Goal: Task Accomplishment & Management: Complete application form

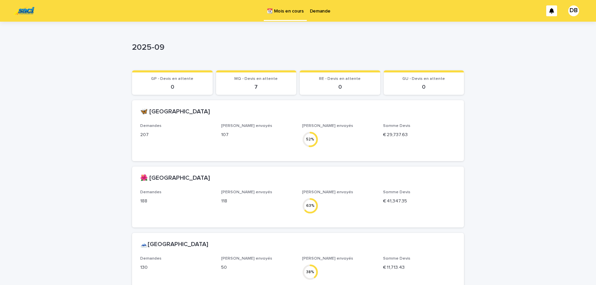
click at [318, 17] on link "Demande" at bounding box center [320, 10] width 27 height 21
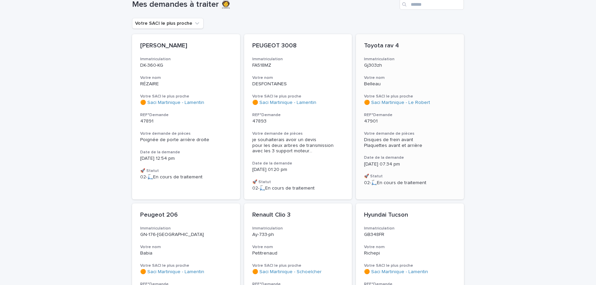
scroll to position [56, 0]
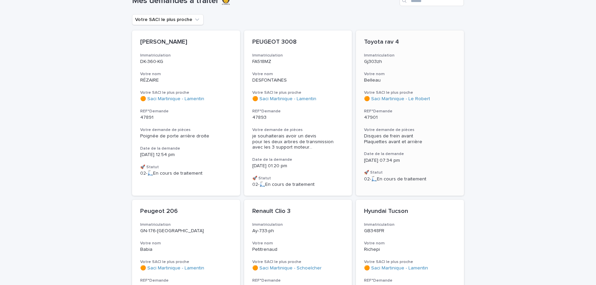
click at [384, 125] on div "Toyota rav 4 Immatriculation Gj303zh Votre nom Belleau Votre SACI le plus proch…" at bounding box center [410, 109] width 108 height 159
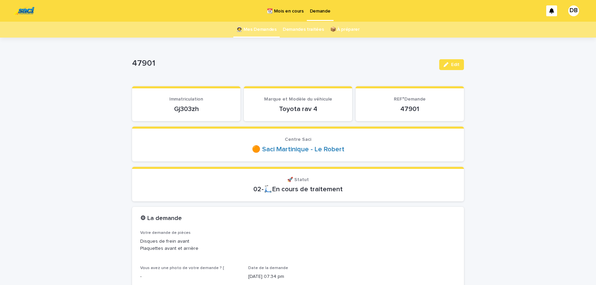
click at [191, 109] on p "Gj303zh" at bounding box center [186, 109] width 92 height 8
drag, startPoint x: 191, startPoint y: 109, endPoint x: 195, endPoint y: 109, distance: 4.7
copy p "Gj303zh"
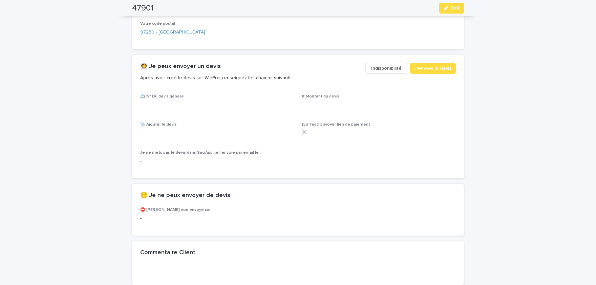
scroll to position [195, 0]
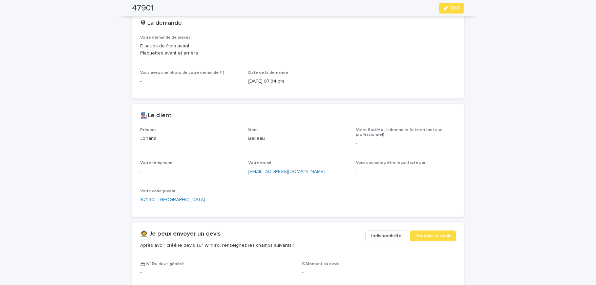
click at [151, 138] on p "Johana" at bounding box center [190, 138] width 100 height 7
copy p "Johana"
click at [256, 138] on p "Belleau" at bounding box center [298, 138] width 100 height 7
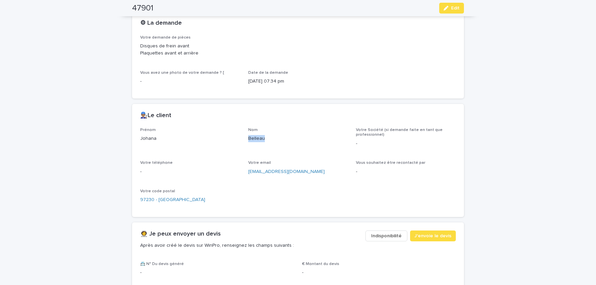
copy p "Belleau"
drag, startPoint x: 450, startPoint y: 9, endPoint x: 358, endPoint y: 129, distance: 150.4
click at [449, 9] on div "button" at bounding box center [446, 8] width 7 height 5
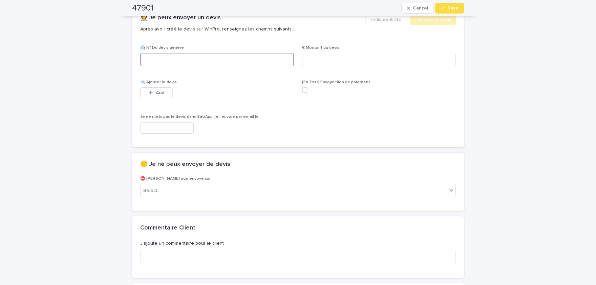
click at [205, 56] on input at bounding box center [217, 60] width 154 height 14
paste input "********"
type input "********"
click at [365, 57] on input at bounding box center [379, 60] width 154 height 14
paste input "*****"
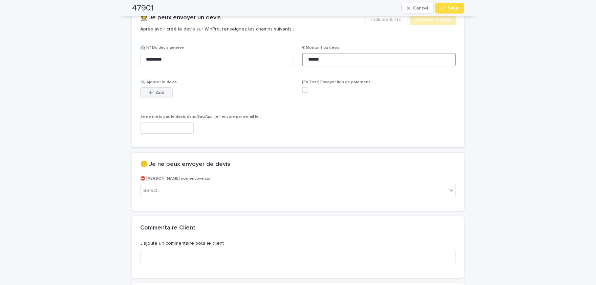
type input "******"
click at [160, 90] on span "Add" at bounding box center [160, 92] width 8 height 5
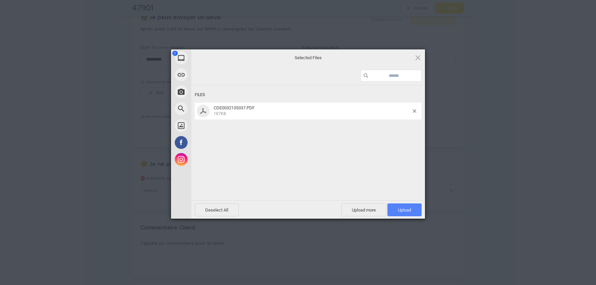
click at [408, 209] on span "Upload 1" at bounding box center [404, 209] width 13 height 5
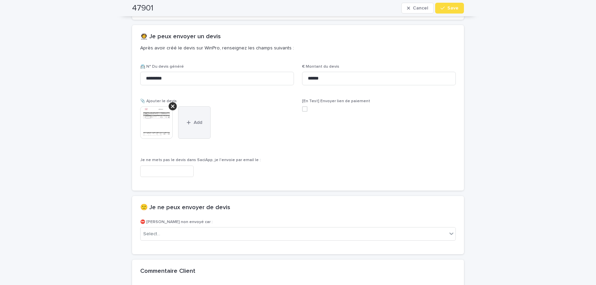
scroll to position [382, 0]
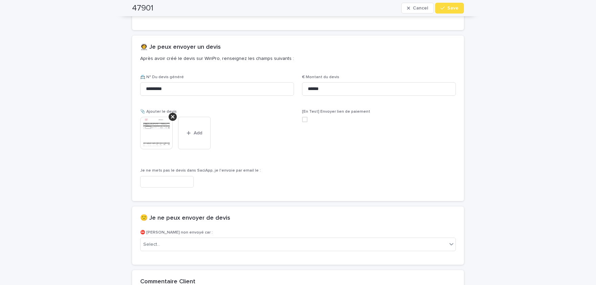
click at [152, 136] on img at bounding box center [156, 133] width 32 height 32
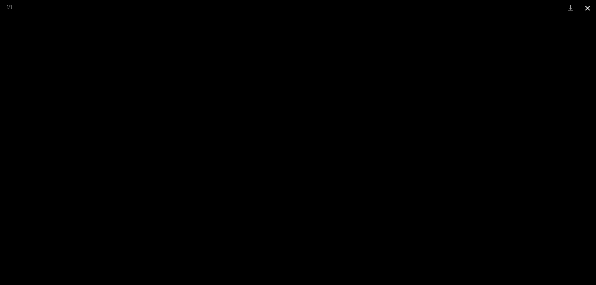
click at [587, 10] on button "Close gallery" at bounding box center [587, 8] width 17 height 16
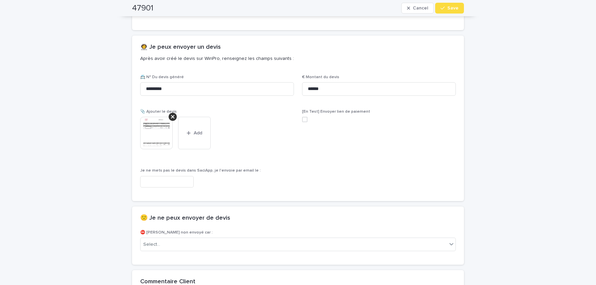
click at [450, 6] on button "Save" at bounding box center [449, 8] width 29 height 11
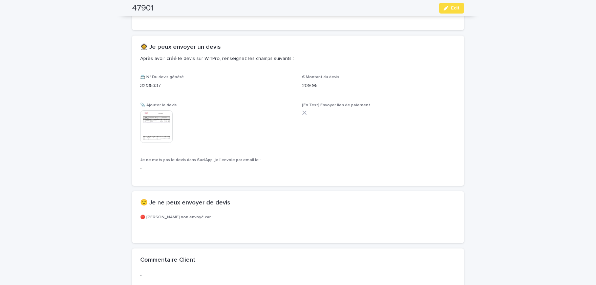
scroll to position [363, 0]
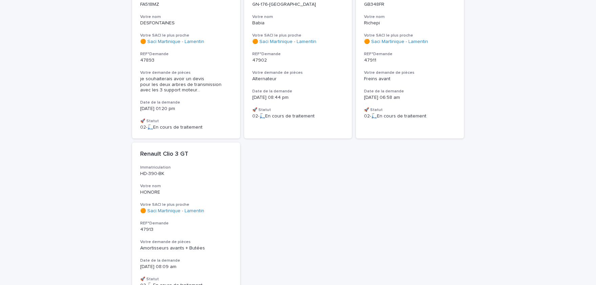
scroll to position [139, 0]
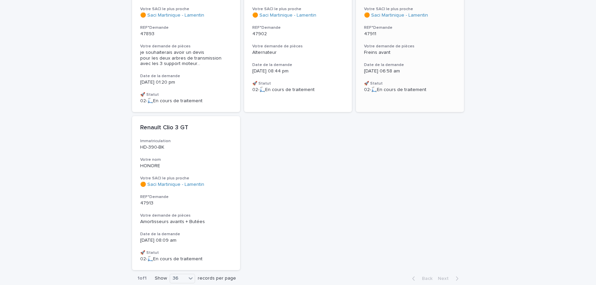
click at [437, 67] on h3 "Date de la demande" at bounding box center [410, 64] width 92 height 5
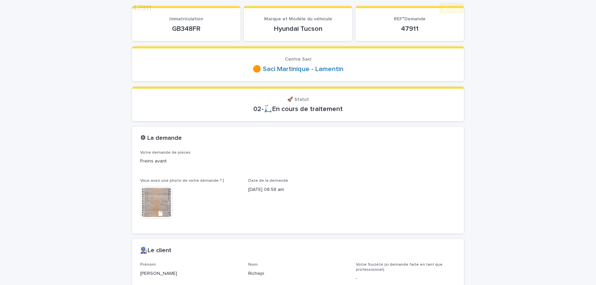
scroll to position [84, 0]
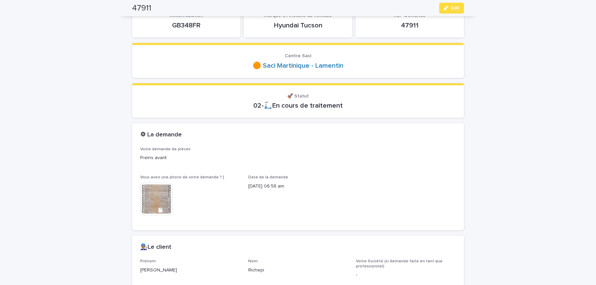
click at [152, 202] on img at bounding box center [156, 199] width 32 height 32
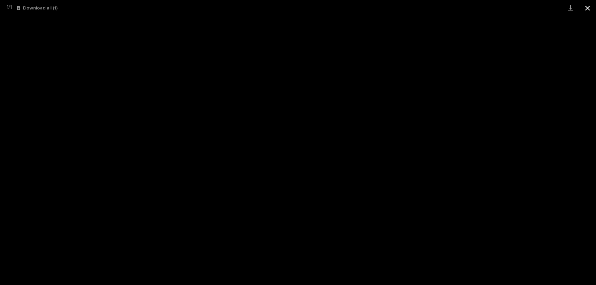
click at [588, 6] on button "Close gallery" at bounding box center [587, 8] width 17 height 16
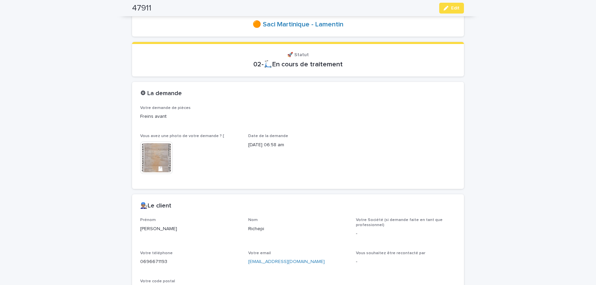
scroll to position [56, 0]
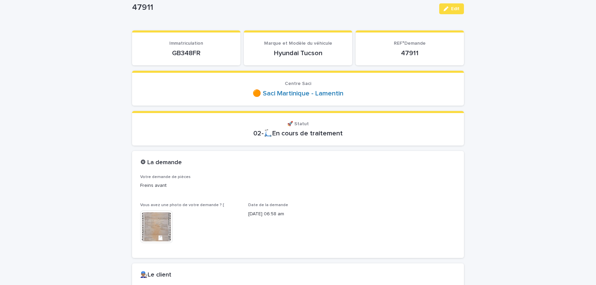
click at [187, 51] on p "GB348FR" at bounding box center [186, 53] width 92 height 8
copy p "GB348FR"
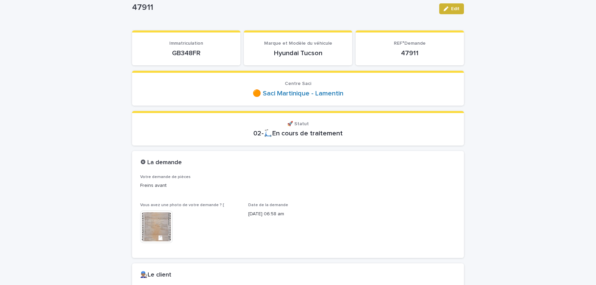
click at [452, 9] on span "Edit" at bounding box center [455, 8] width 8 height 5
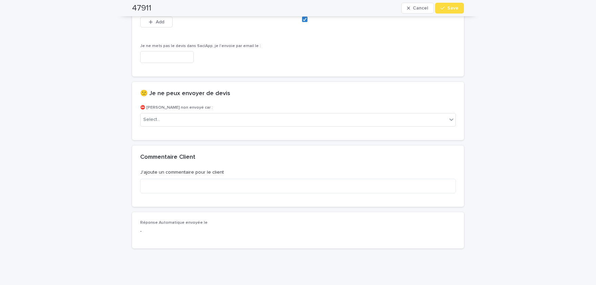
scroll to position [504, 0]
click at [198, 118] on div "Select..." at bounding box center [293, 117] width 306 height 11
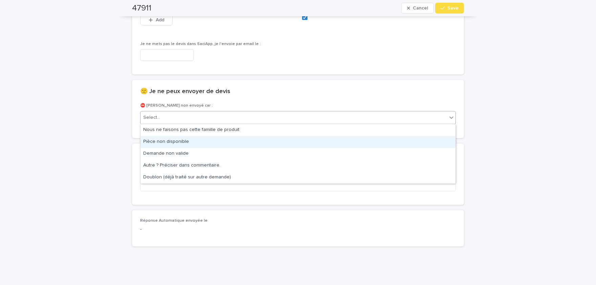
click at [185, 141] on div "Pièce non disponible" at bounding box center [297, 142] width 315 height 12
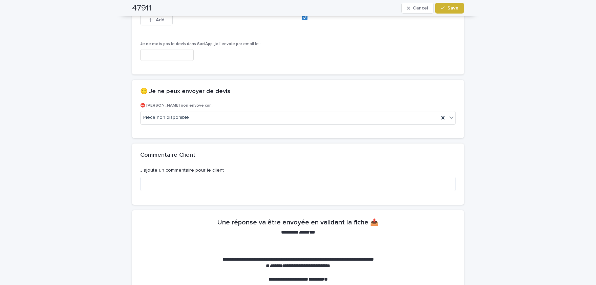
click at [456, 8] on span "Save" at bounding box center [452, 8] width 11 height 5
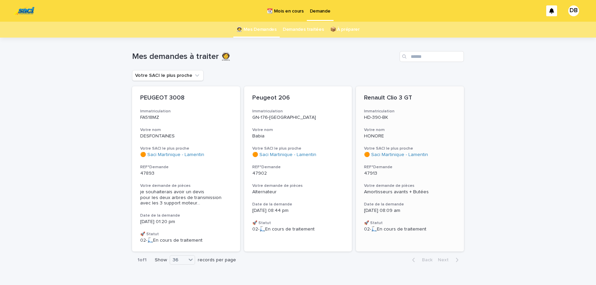
click at [426, 180] on div "Renault Clio 3 GT Immatriculation HD-390-BK Votre nom HONORE Votre SACI le plus…" at bounding box center [410, 163] width 108 height 154
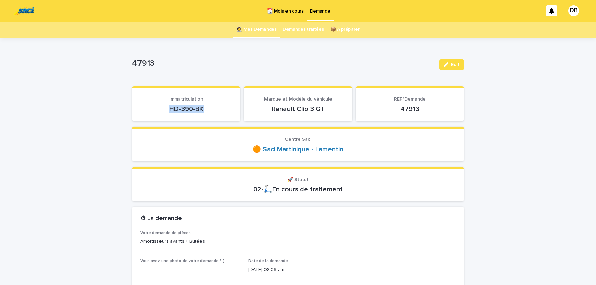
drag, startPoint x: 203, startPoint y: 109, endPoint x: 166, endPoint y: 106, distance: 37.3
click at [166, 106] on p "HD-390-BK" at bounding box center [186, 109] width 92 height 8
copy p "HD-390-BK"
drag, startPoint x: 296, startPoint y: 107, endPoint x: 302, endPoint y: 110, distance: 6.5
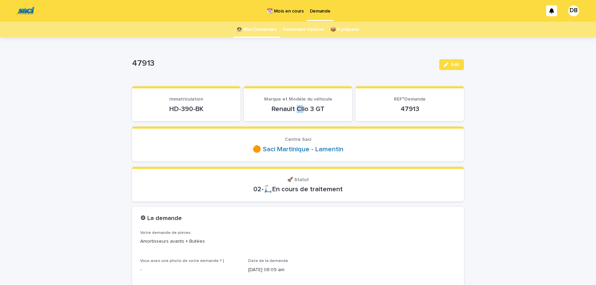
click at [302, 110] on p "Renault Clio 3 GT" at bounding box center [298, 109] width 92 height 8
click at [304, 110] on p "Renault Clio 3 GT" at bounding box center [298, 109] width 92 height 8
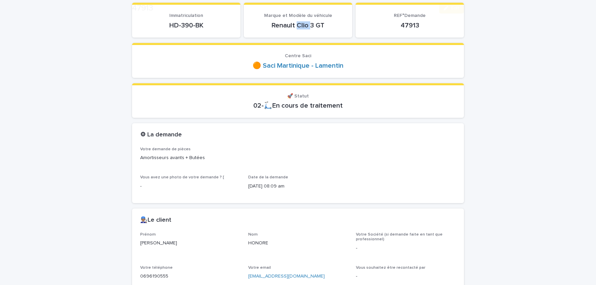
scroll to position [139, 0]
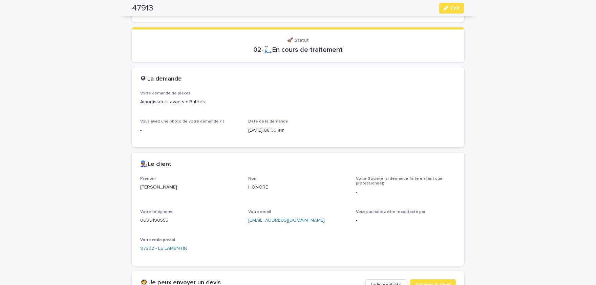
click at [147, 186] on p "[PERSON_NAME]" at bounding box center [190, 187] width 100 height 7
copy p "[PERSON_NAME]"
click at [255, 184] on p "HONORE" at bounding box center [298, 187] width 100 height 7
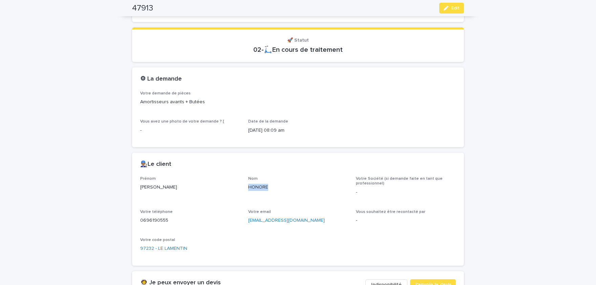
copy p "HONORE"
click at [158, 221] on p "0696190555" at bounding box center [190, 220] width 100 height 7
click at [150, 217] on p "0696190555" at bounding box center [190, 220] width 100 height 7
copy p "0696190555"
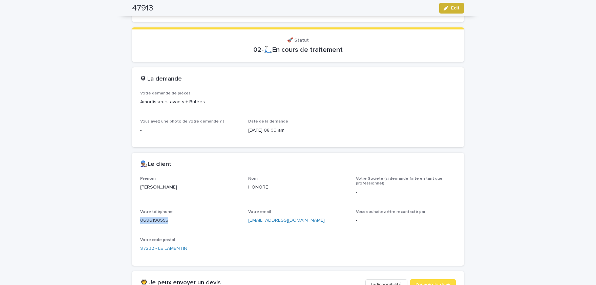
click at [454, 9] on span "Edit" at bounding box center [455, 8] width 8 height 5
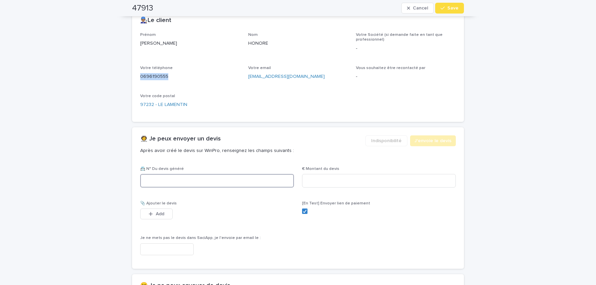
click at [234, 177] on input at bounding box center [217, 181] width 154 height 14
paste input "********"
type input "********"
click at [369, 181] on input at bounding box center [379, 181] width 154 height 14
paste input "*****"
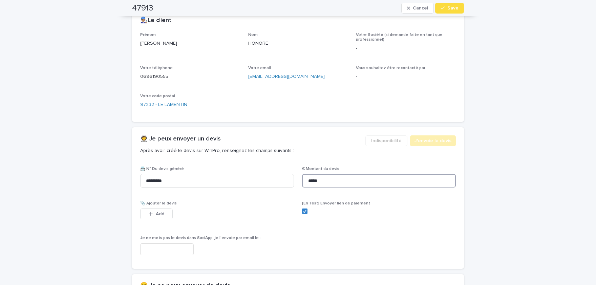
scroll to position [288, 0]
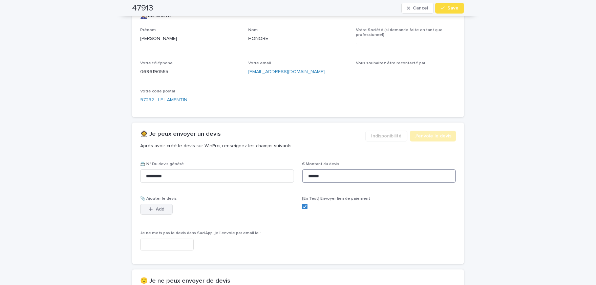
type input "******"
click at [160, 210] on span "Add" at bounding box center [160, 209] width 8 height 5
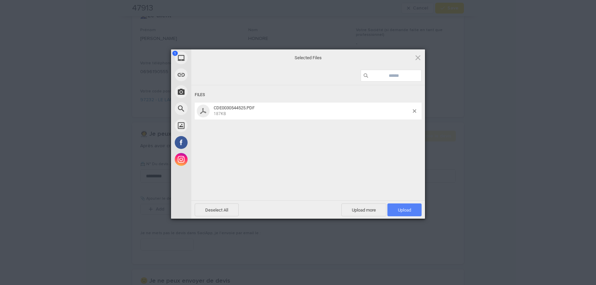
click at [402, 208] on span "Upload 1" at bounding box center [404, 209] width 13 height 5
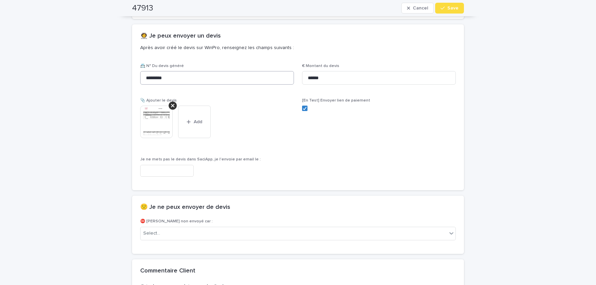
scroll to position [398, 0]
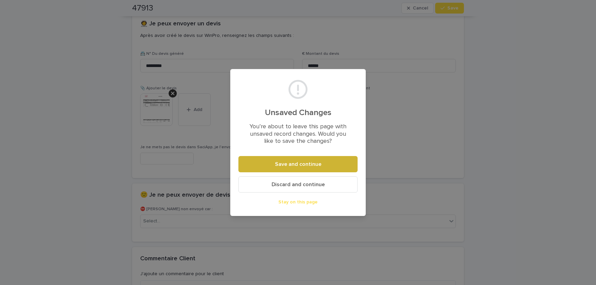
click at [312, 166] on span "Save and continue" at bounding box center [298, 163] width 46 height 5
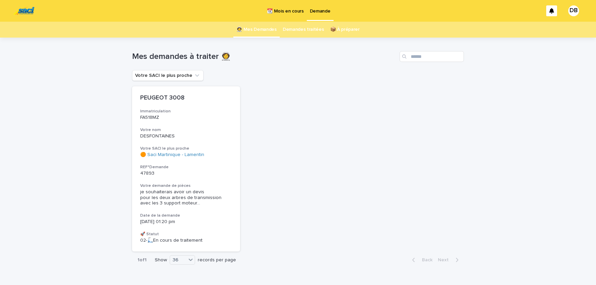
click at [281, 9] on p "📆 Mois en cours" at bounding box center [285, 7] width 37 height 14
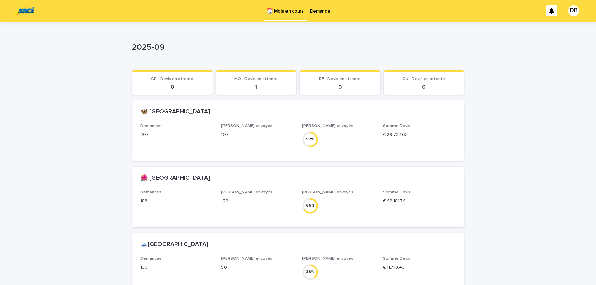
click at [314, 12] on p "Demande" at bounding box center [320, 7] width 21 height 14
